Goal: Use online tool/utility

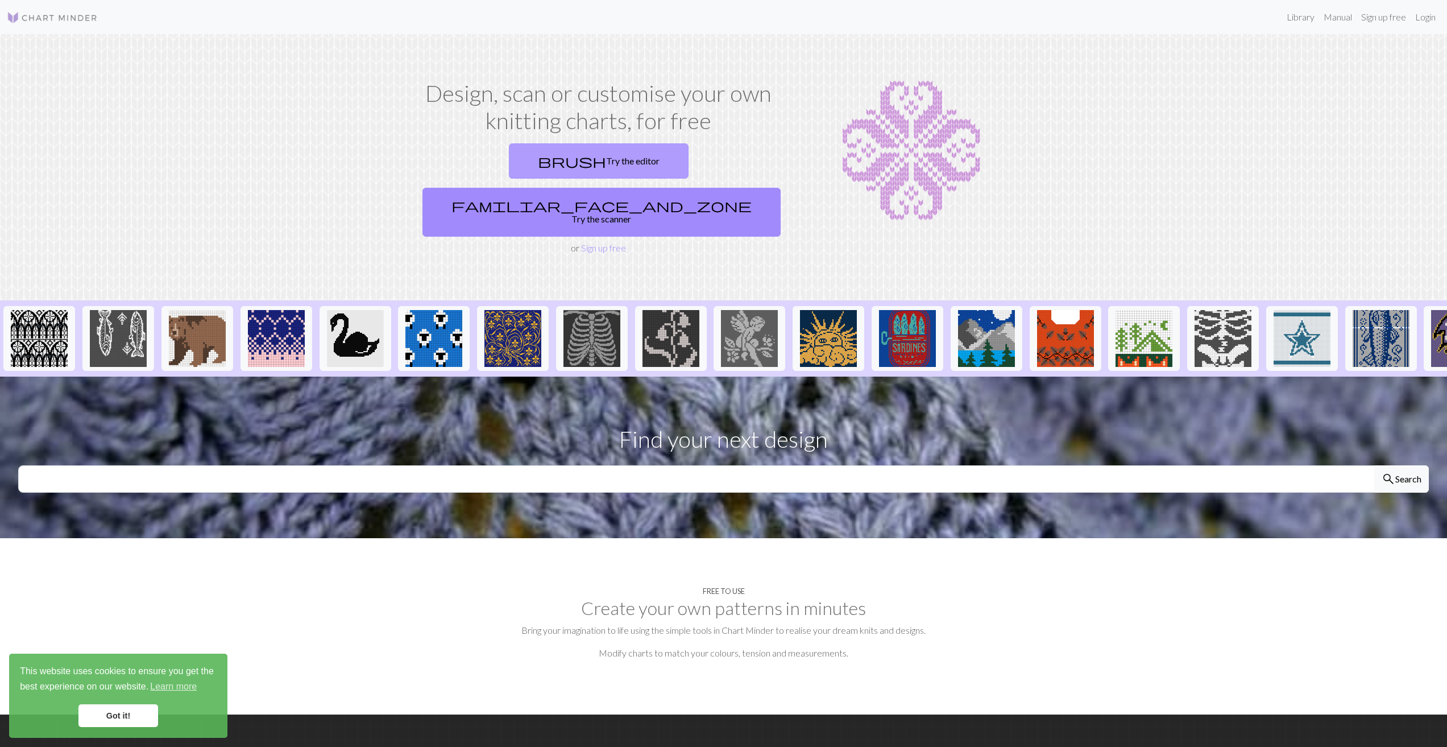
click at [509, 165] on link "brush Try the editor" at bounding box center [599, 160] width 180 height 35
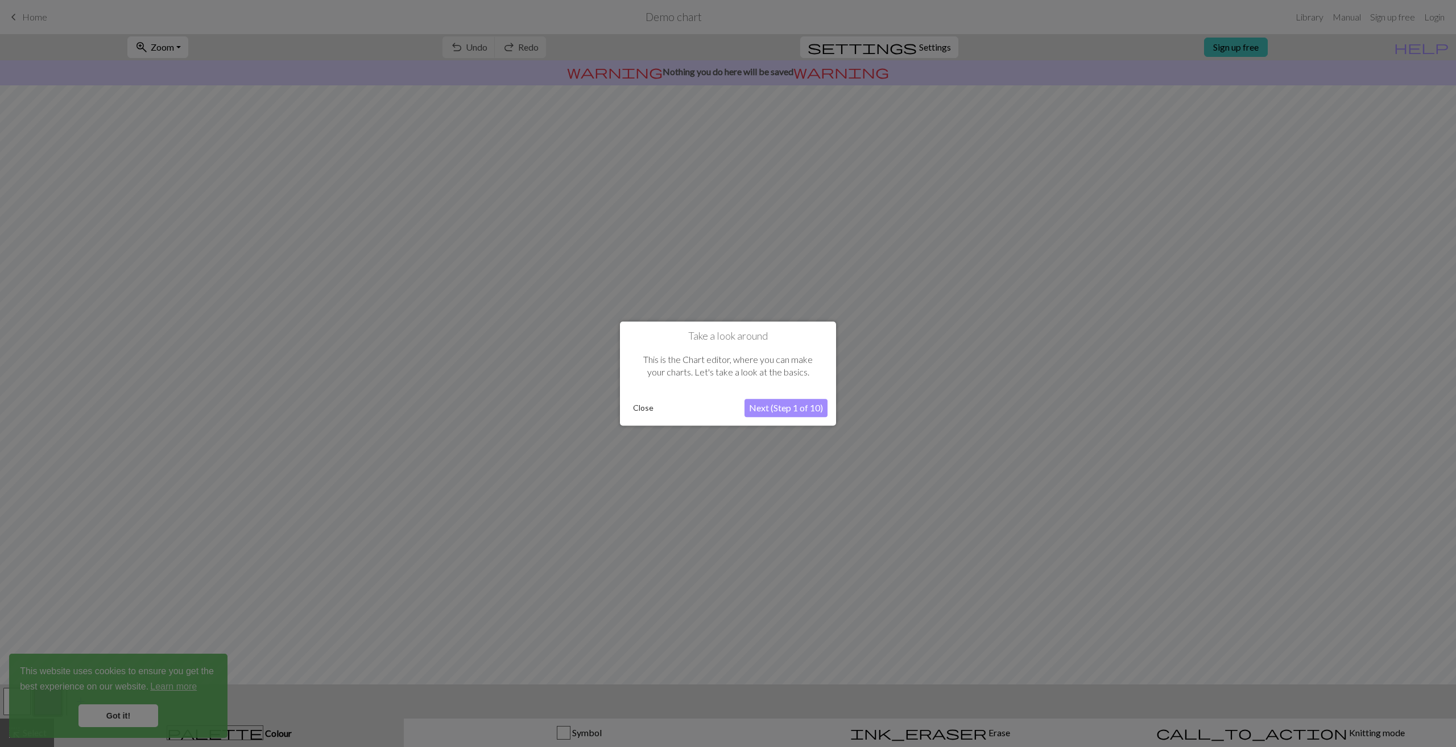
click at [637, 408] on button "Close" at bounding box center [643, 407] width 30 height 17
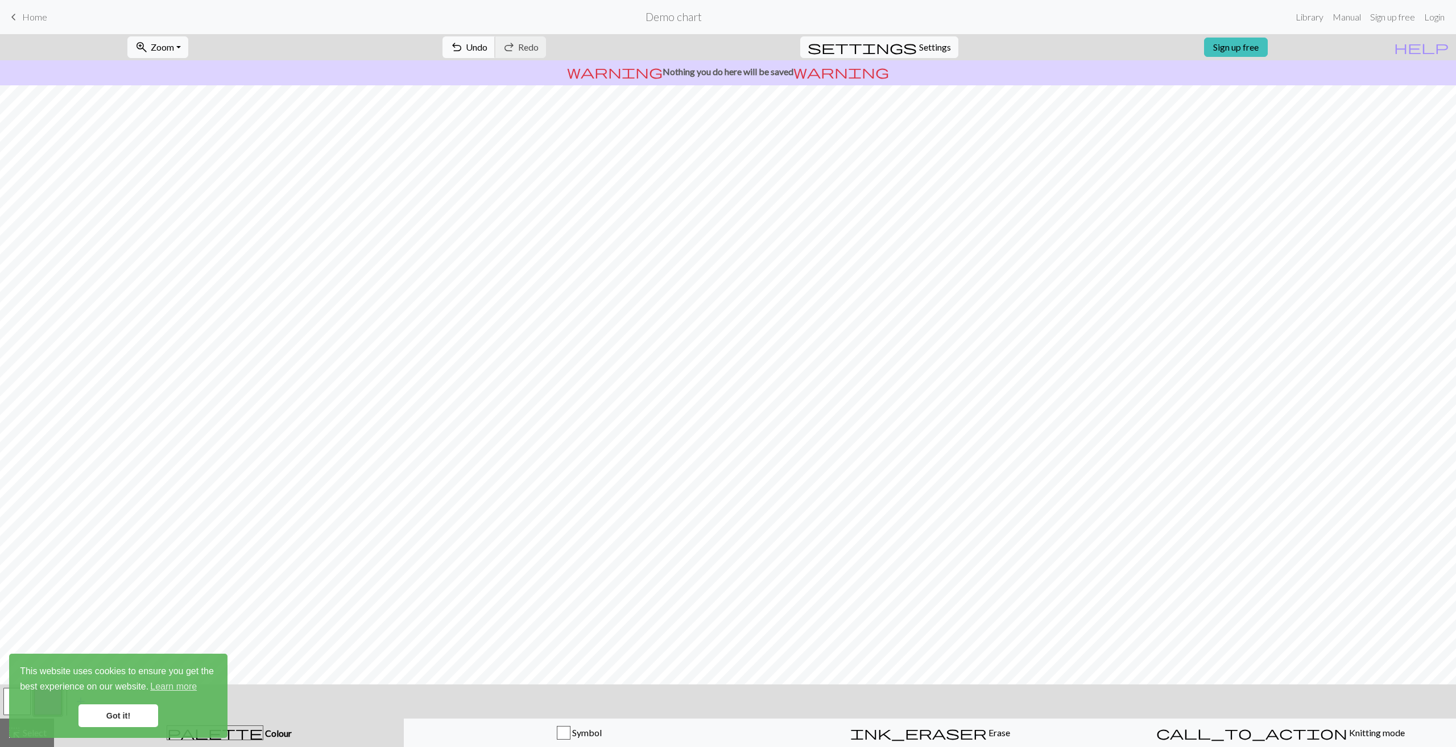
drag, startPoint x: 637, startPoint y: 408, endPoint x: 513, endPoint y: 48, distance: 380.9
click at [463, 48] on span "undo" at bounding box center [457, 47] width 14 height 16
click at [487, 45] on span "Undo" at bounding box center [477, 47] width 22 height 11
click at [898, 49] on span "settings" at bounding box center [861, 47] width 109 height 16
select select "aran"
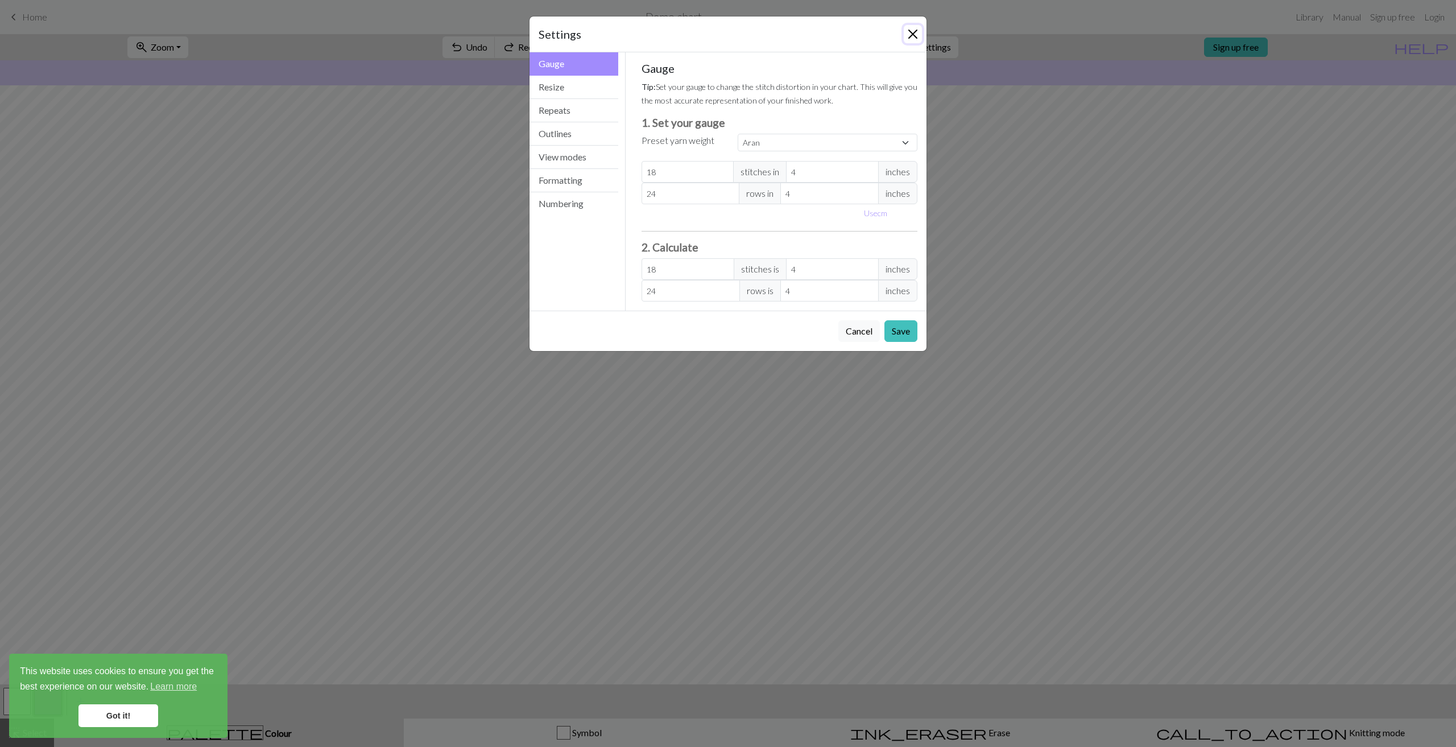
click at [914, 32] on button "Close" at bounding box center [913, 34] width 18 height 18
